Goal: Contribute content

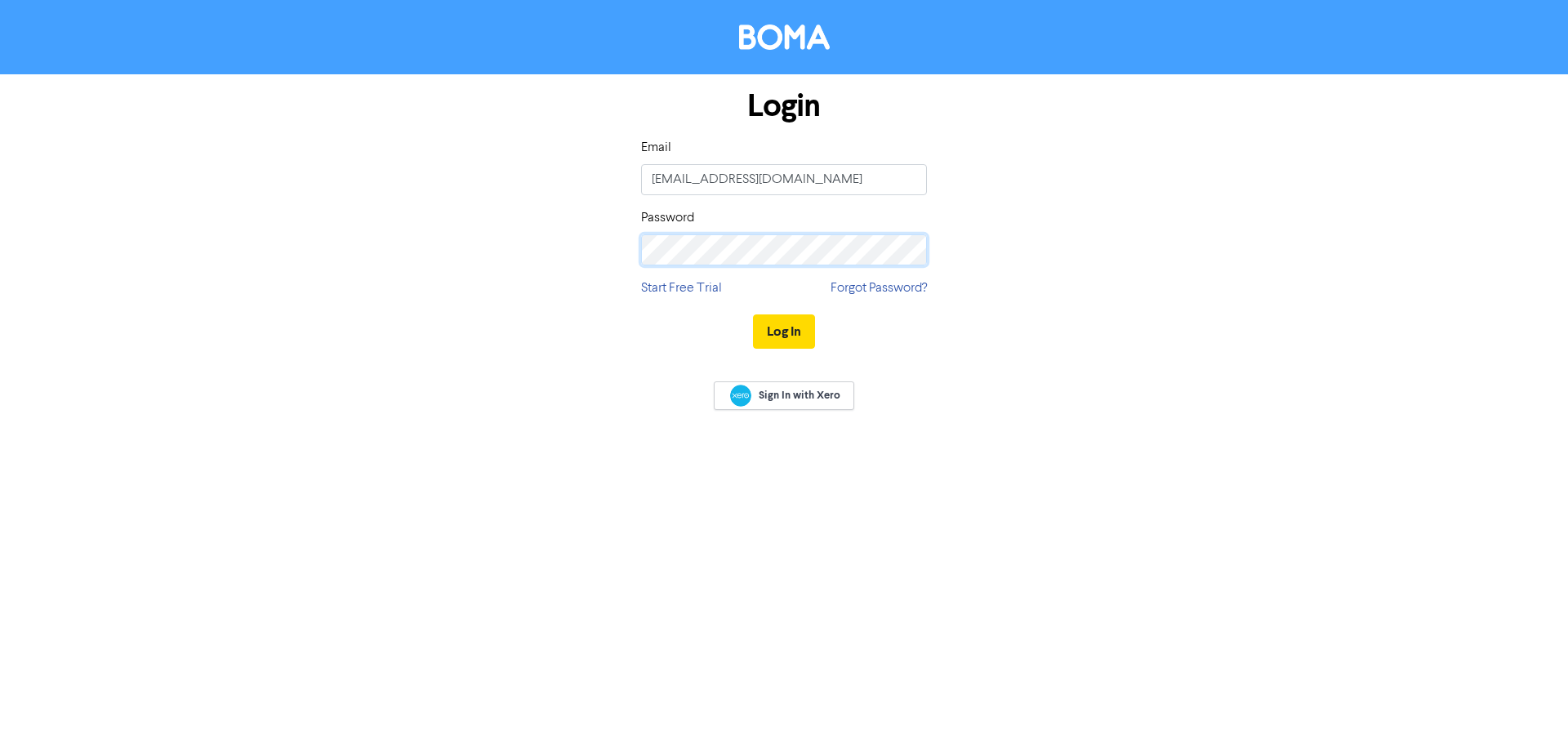
click at [753, 314] on button "Log In" at bounding box center [784, 331] width 62 height 34
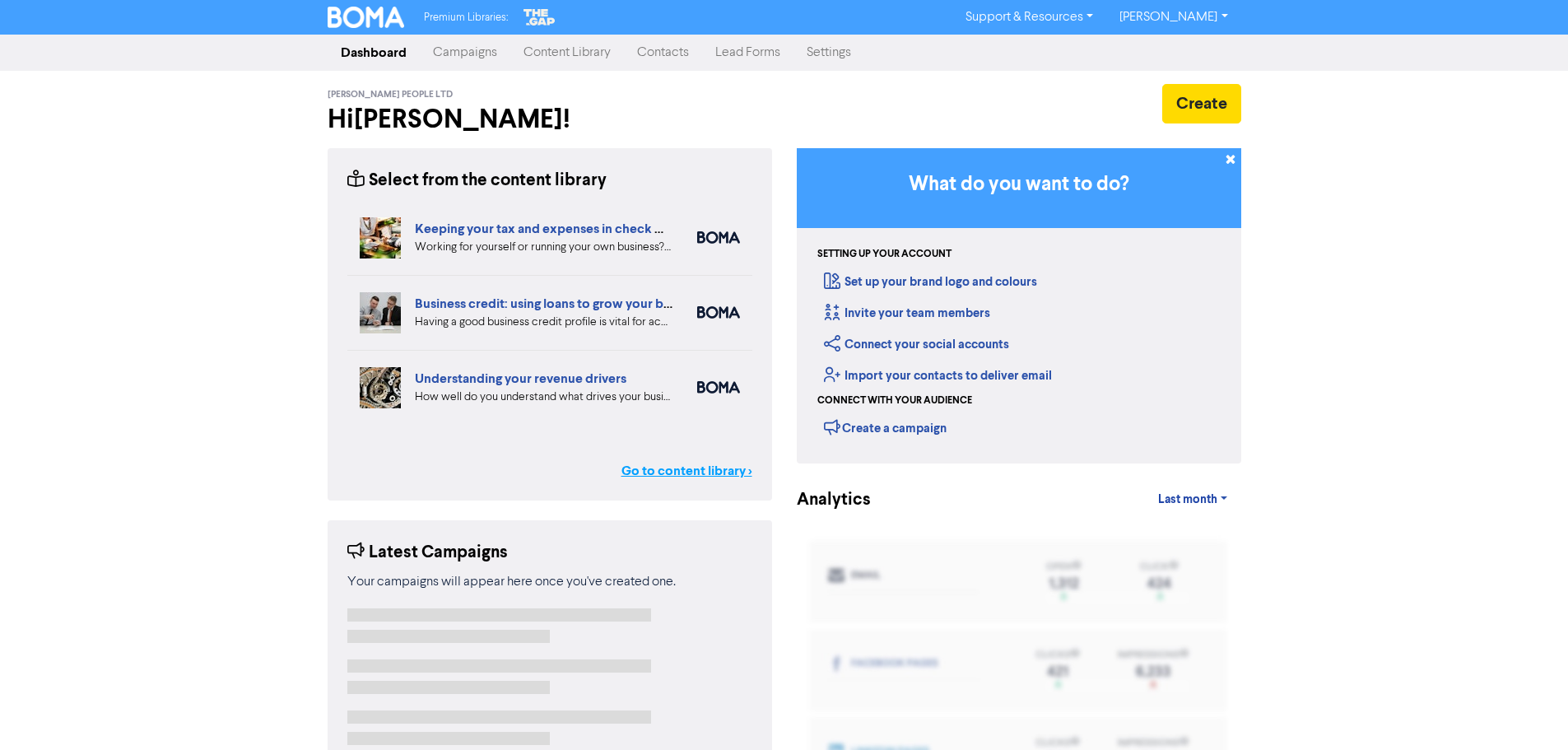
click at [675, 471] on link "Go to content library >" at bounding box center [687, 470] width 131 height 20
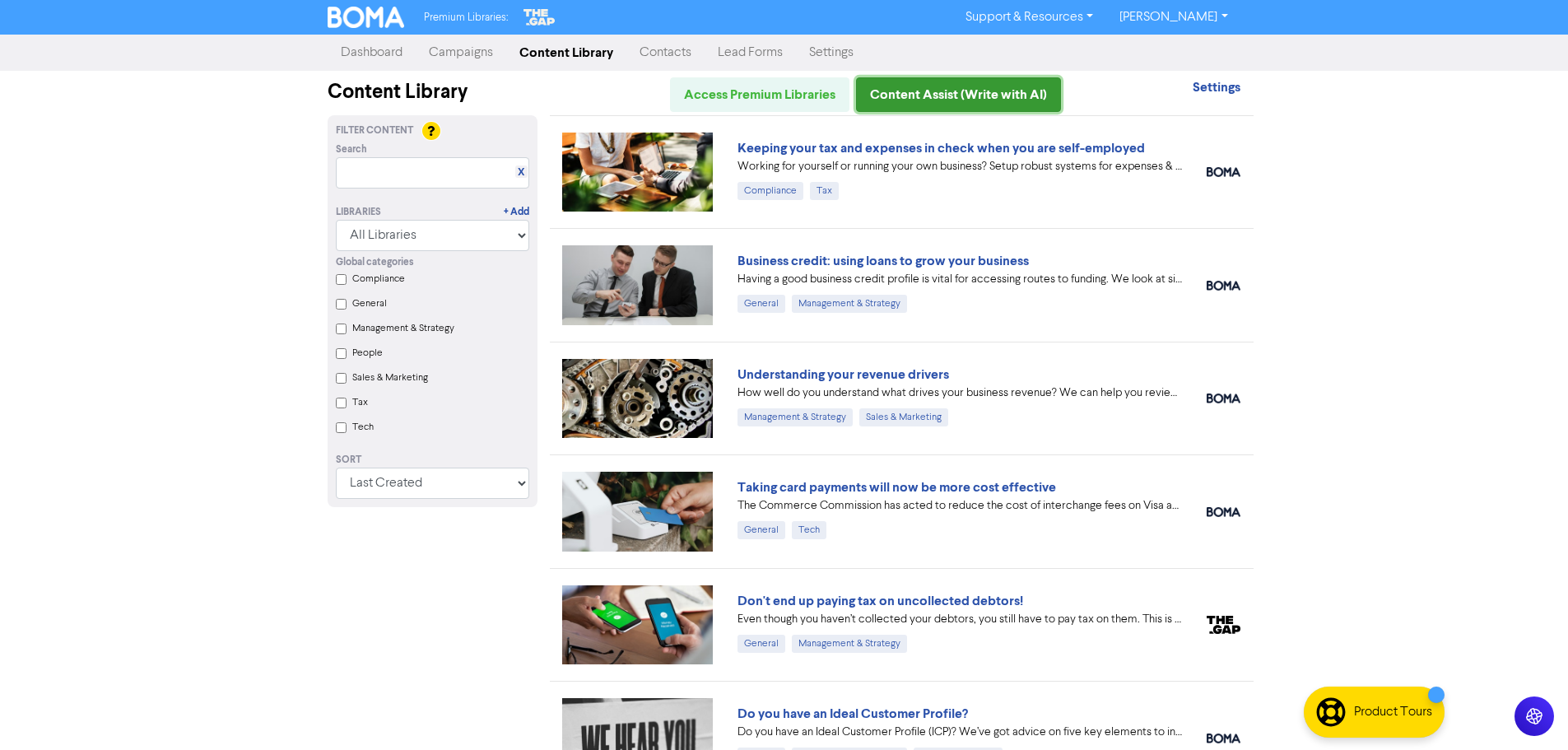
click at [985, 98] on link "Content Assist (Write with AI)" at bounding box center [959, 95] width 205 height 34
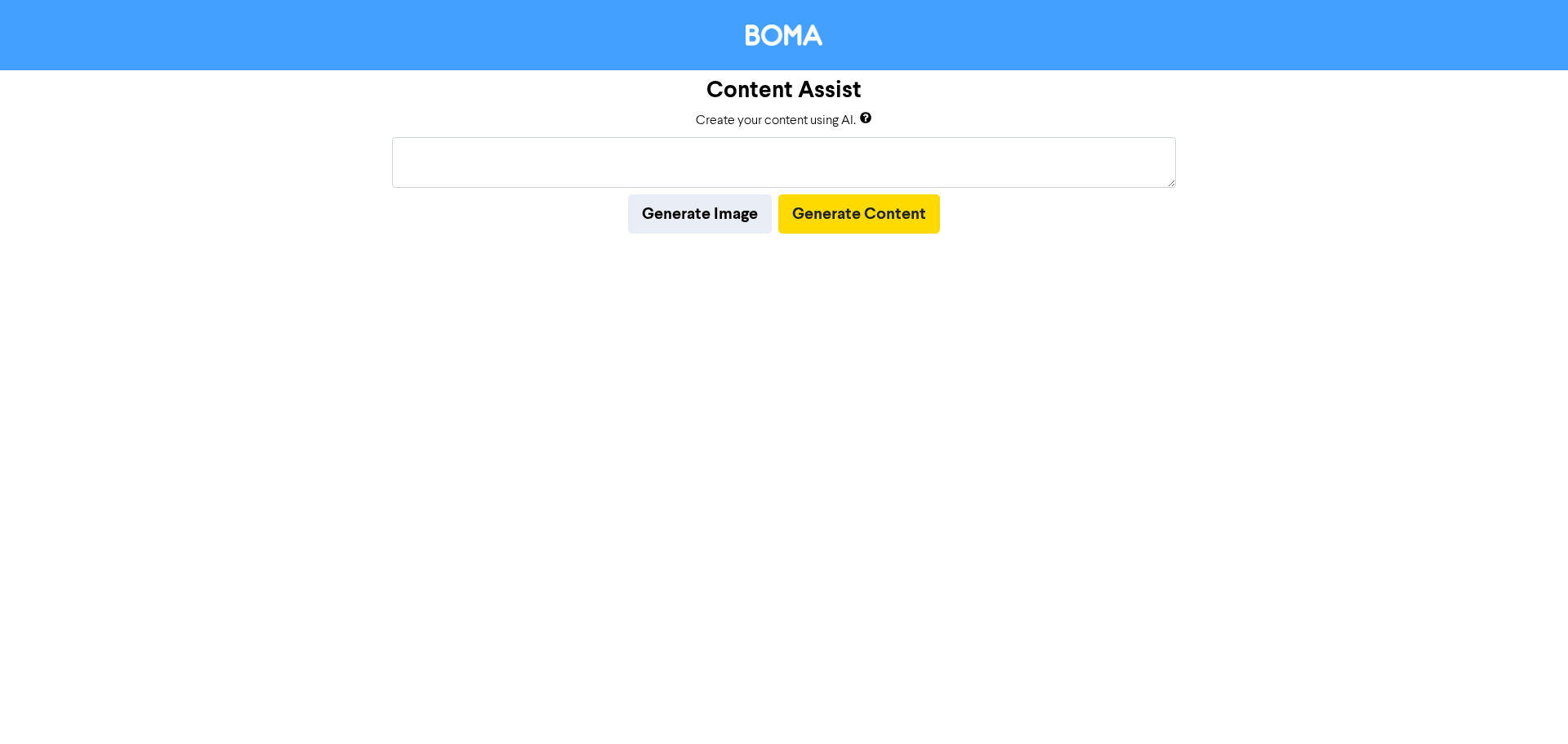
click at [615, 168] on textarea at bounding box center [784, 162] width 784 height 50
type textarea "top 5 tax account myths debunked"
click at [825, 204] on button "Generate Content" at bounding box center [859, 214] width 161 height 39
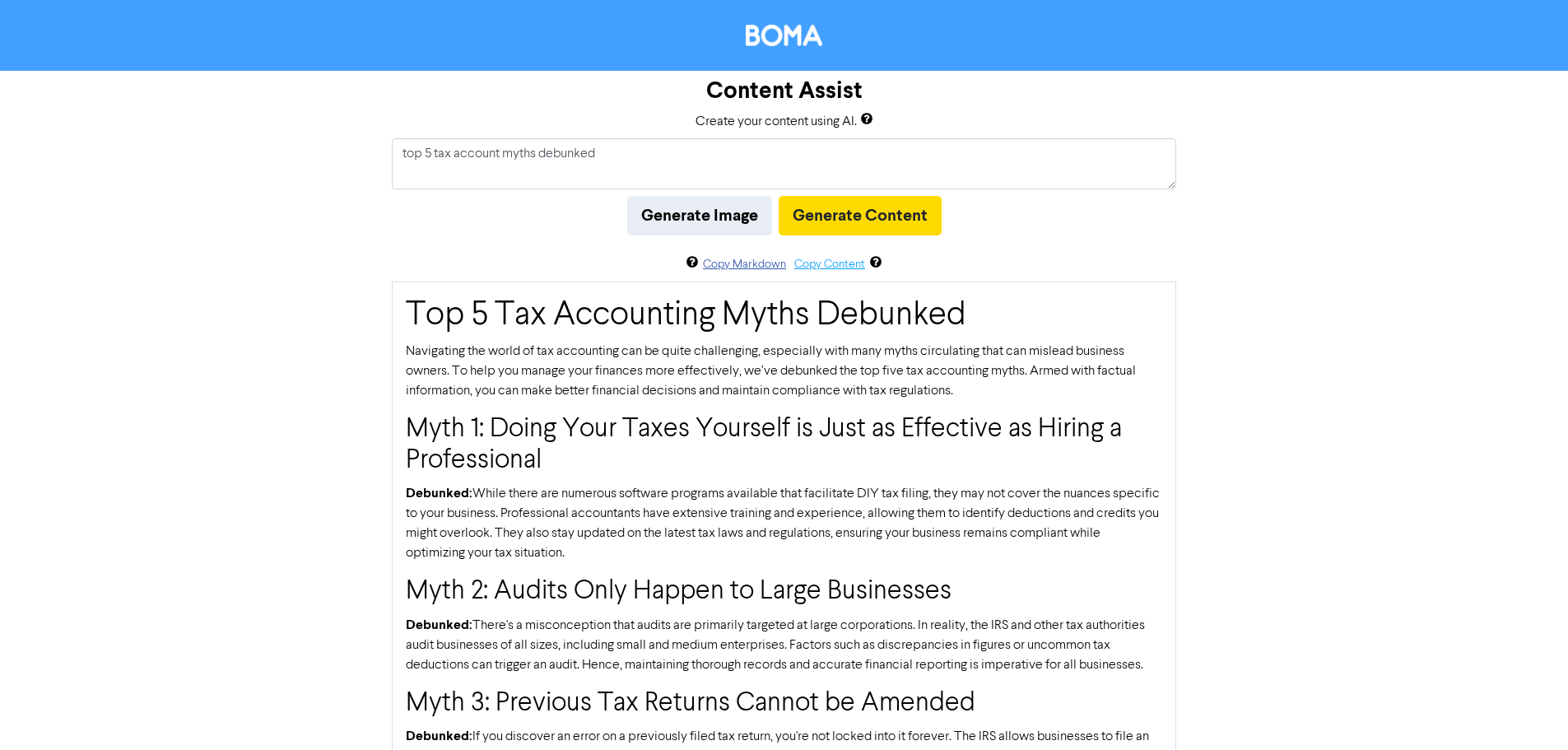
click at [812, 269] on button "Copy Content" at bounding box center [830, 264] width 72 height 19
